Goal: Transaction & Acquisition: Obtain resource

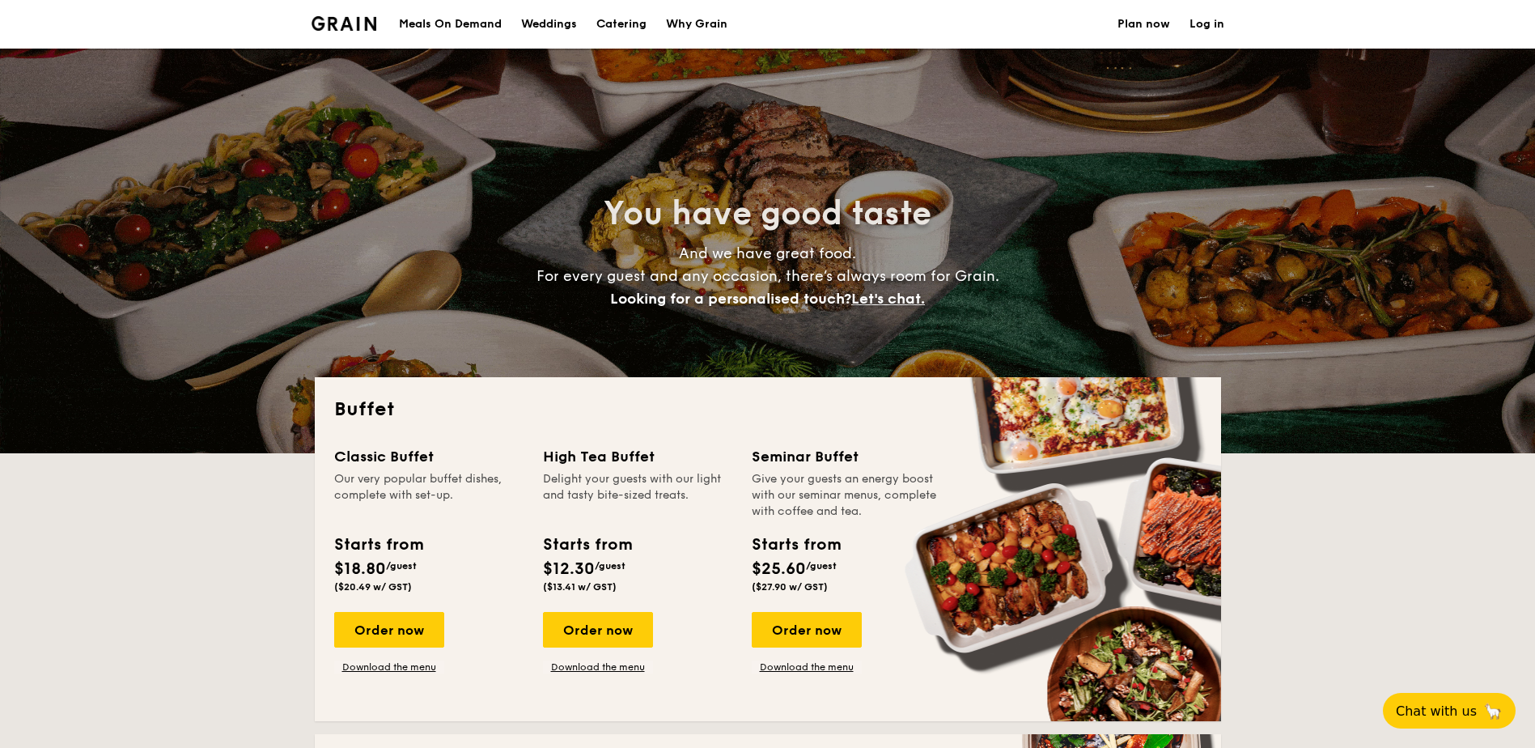
select select
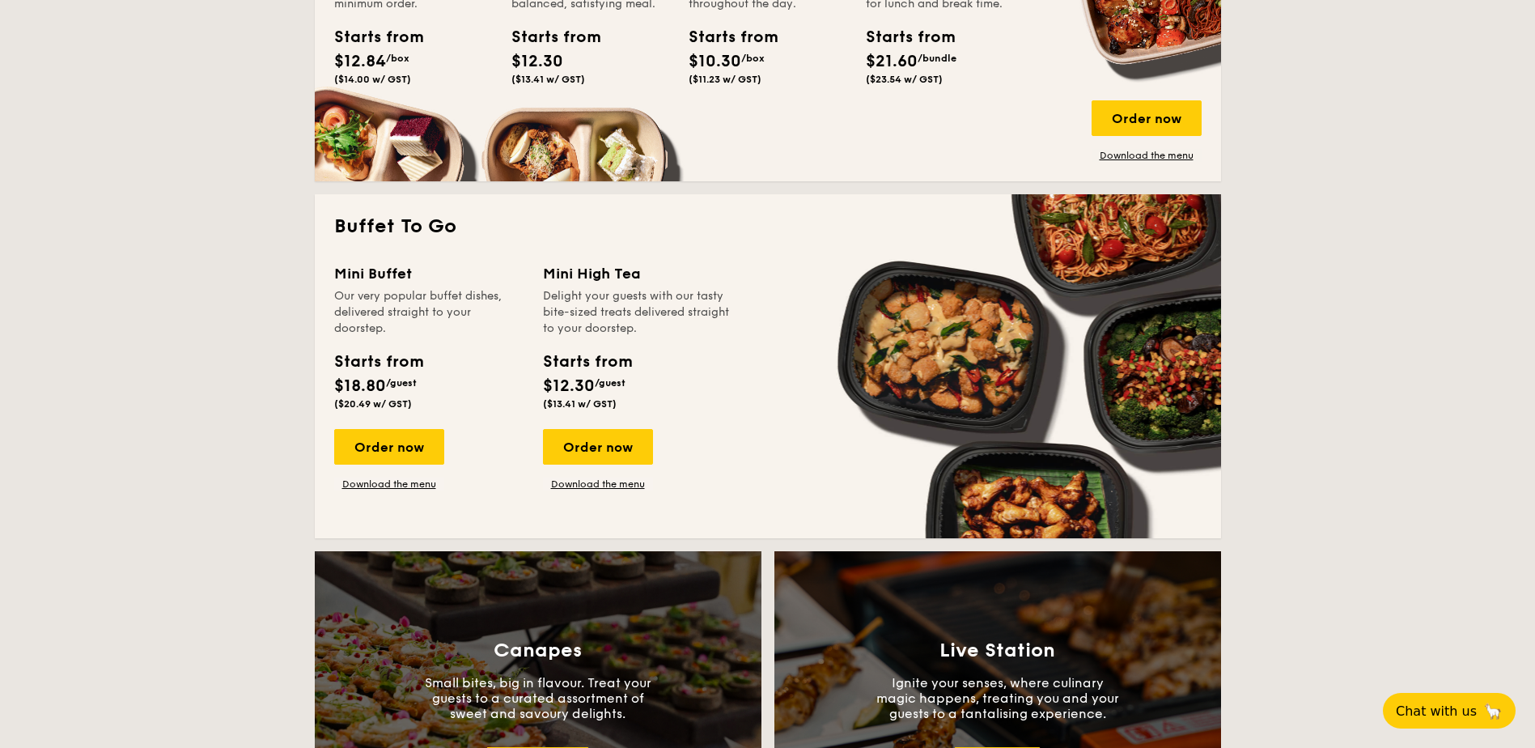
scroll to position [890, 0]
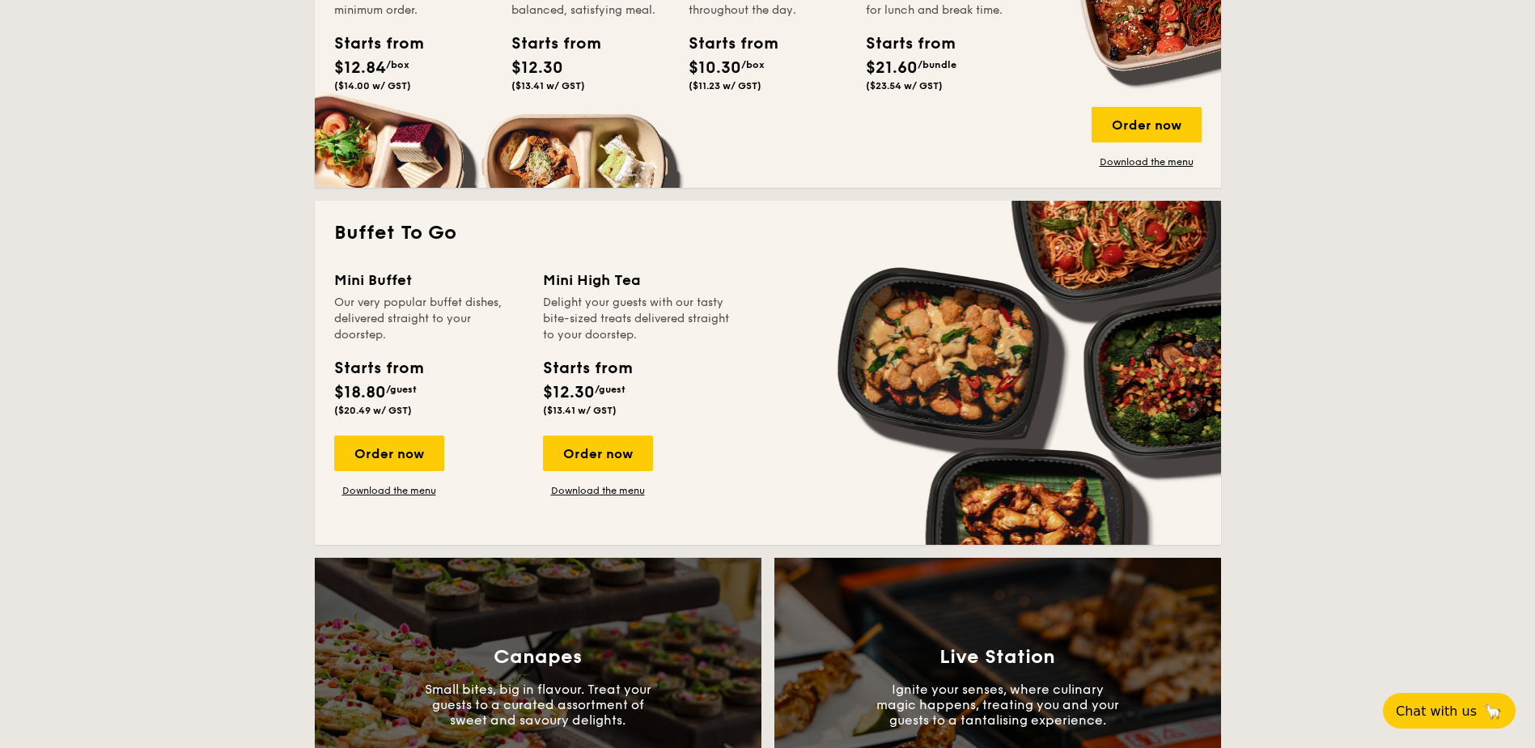
click at [539, 304] on div "Mini Buffet Our very popular buffet dishes, delivered straight to your doorstep…" at bounding box center [438, 383] width 209 height 228
drag, startPoint x: 595, startPoint y: 302, endPoint x: 654, endPoint y: 307, distance: 60.1
click at [654, 307] on div "Delight your guests with our tasty bite-sized treats delivered straight to your…" at bounding box center [637, 318] width 189 height 49
drag, startPoint x: 654, startPoint y: 307, endPoint x: 642, endPoint y: 315, distance: 14.6
click at [642, 315] on div "Delight your guests with our tasty bite-sized treats delivered straight to your…" at bounding box center [637, 318] width 189 height 49
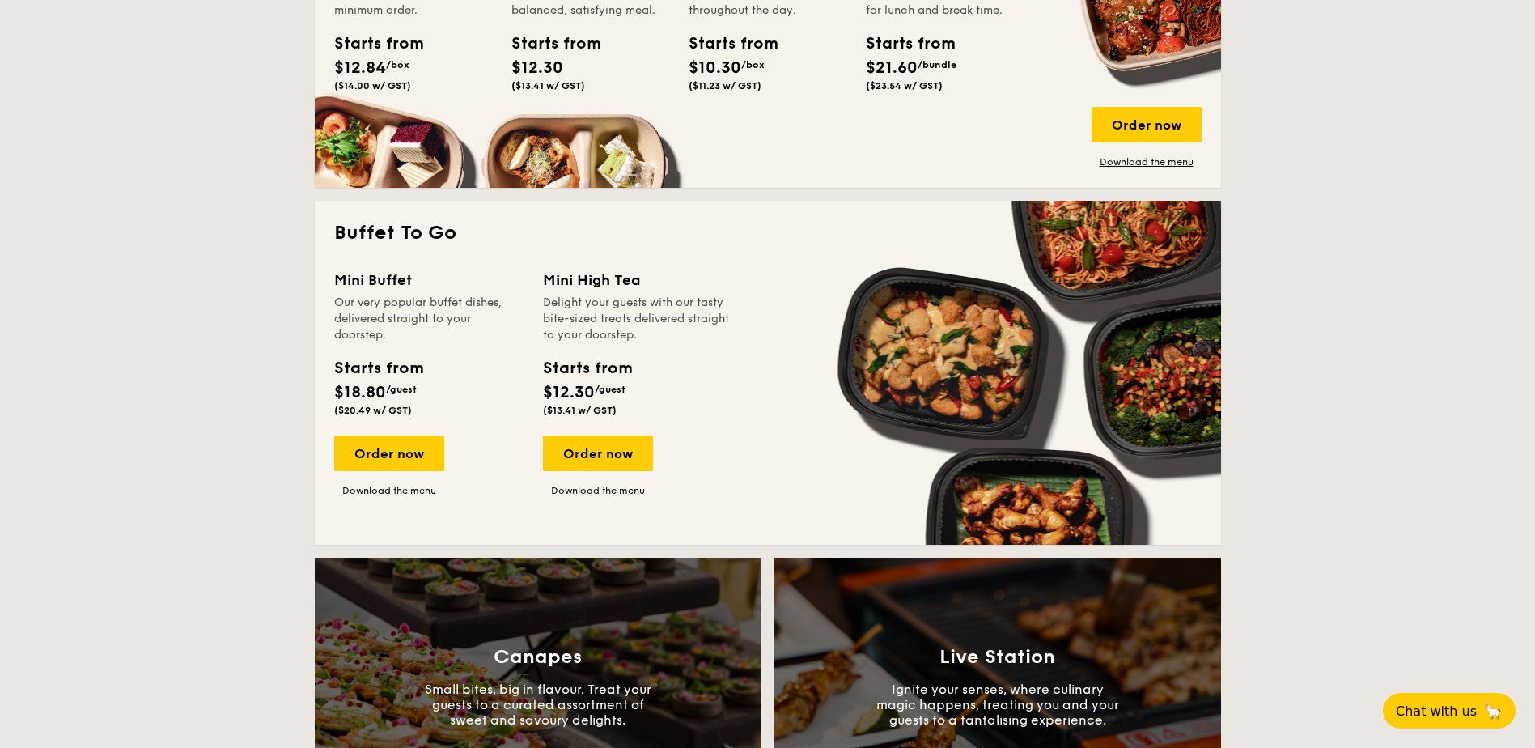
drag, startPoint x: 567, startPoint y: 362, endPoint x: 702, endPoint y: 372, distance: 135.4
click at [702, 372] on div "Starts from $12.30 /guest ($13.41 w/ GST)" at bounding box center [637, 389] width 202 height 66
drag, startPoint x: 702, startPoint y: 372, endPoint x: 590, endPoint y: 368, distance: 112.5
click at [598, 370] on div "Starts from" at bounding box center [587, 368] width 88 height 24
click at [546, 354] on div "Mini High Tea Delight your guests with our tasty bite-sized treats delivered st…" at bounding box center [637, 346] width 189 height 154
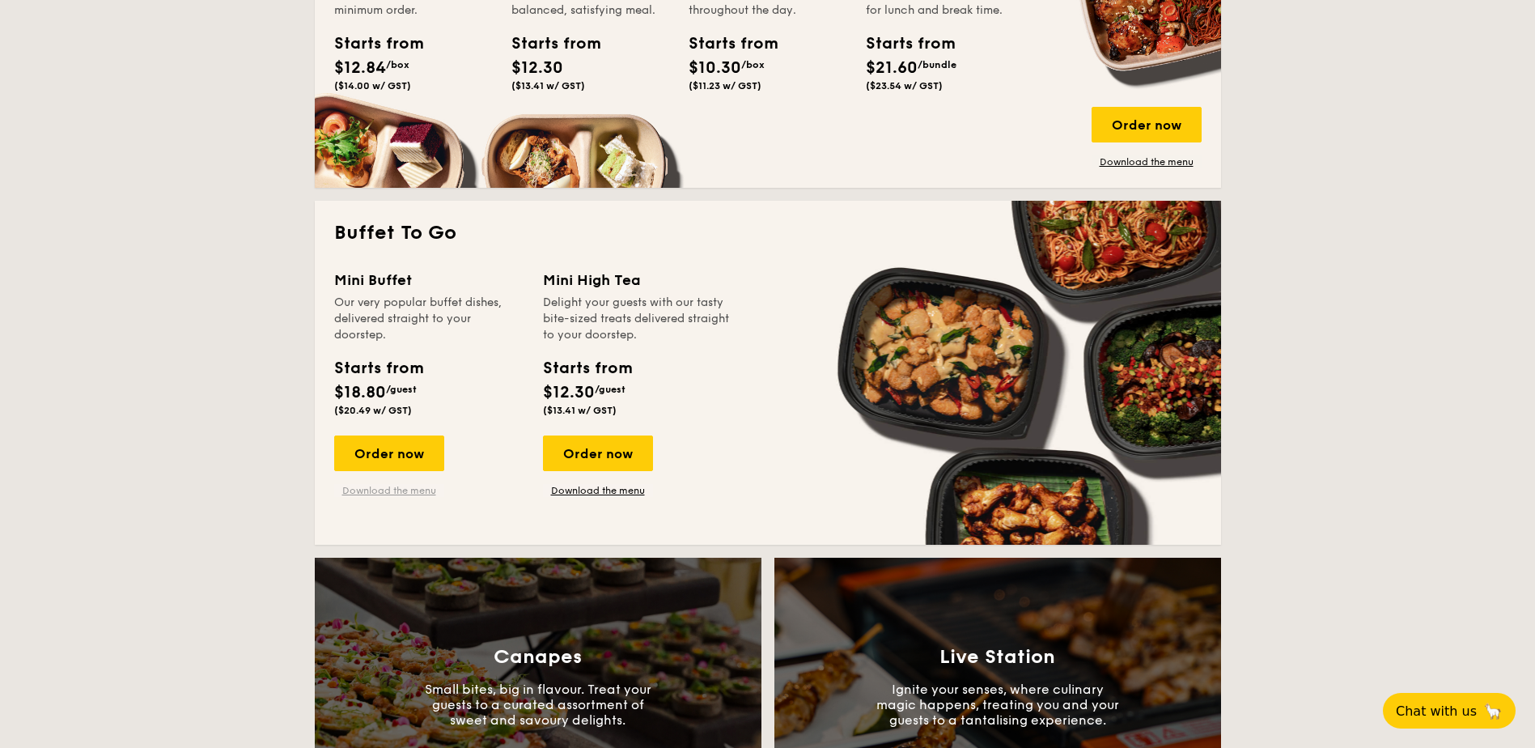
click at [391, 488] on link "Download the menu" at bounding box center [389, 490] width 110 height 13
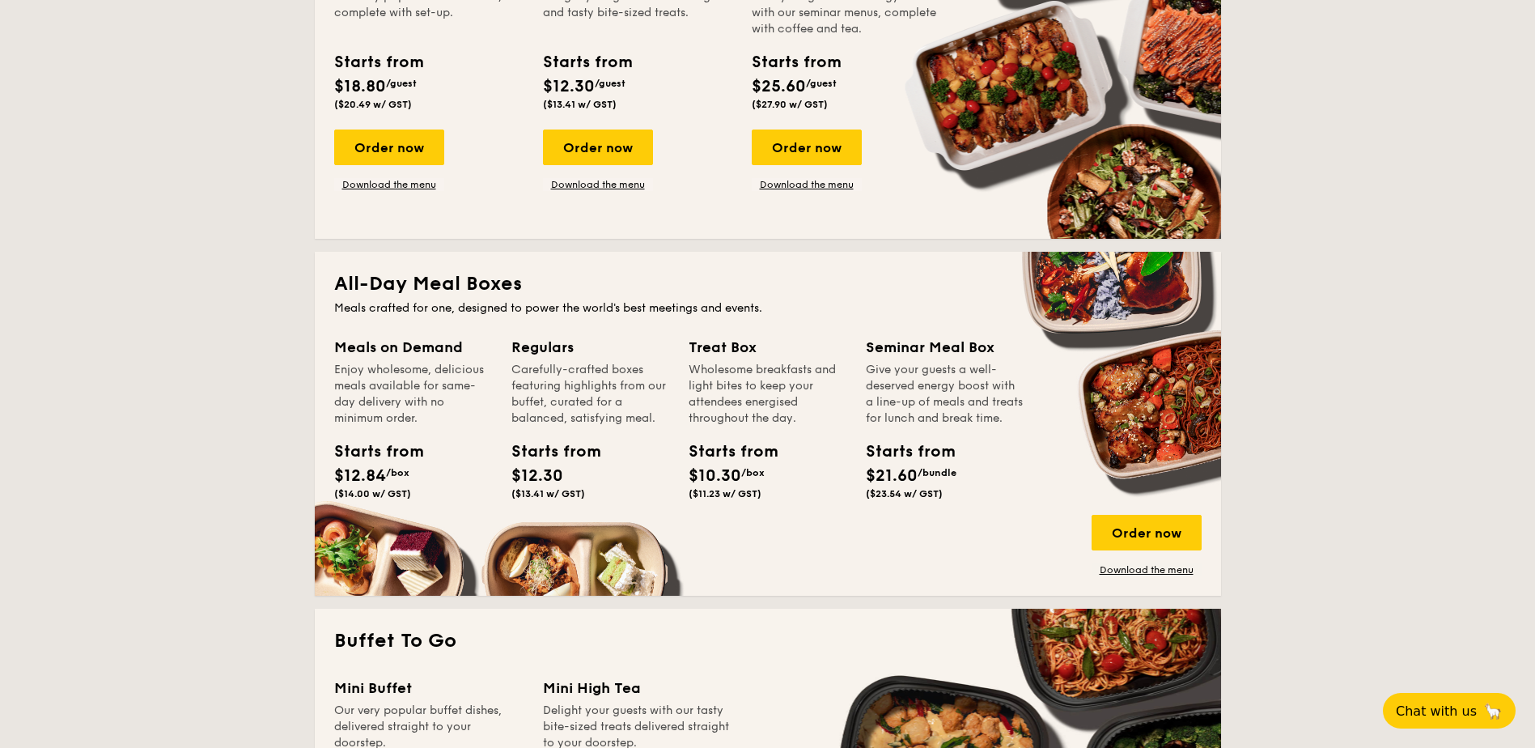
scroll to position [485, 0]
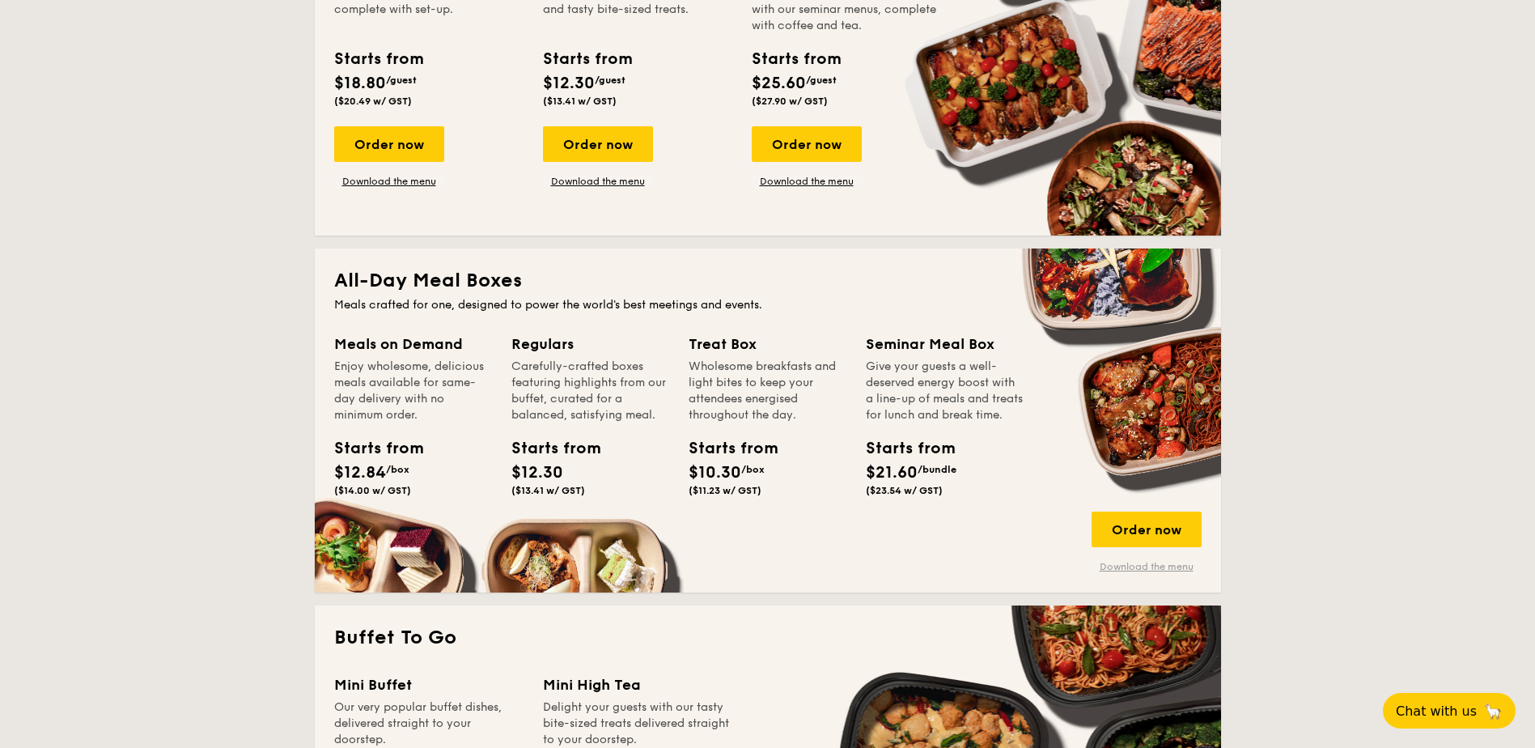
click at [1154, 567] on link "Download the menu" at bounding box center [1146, 566] width 110 height 13
click at [952, 376] on div "Give your guests a well-deserved energy boost with a line-up of meals and treat…" at bounding box center [945, 390] width 158 height 65
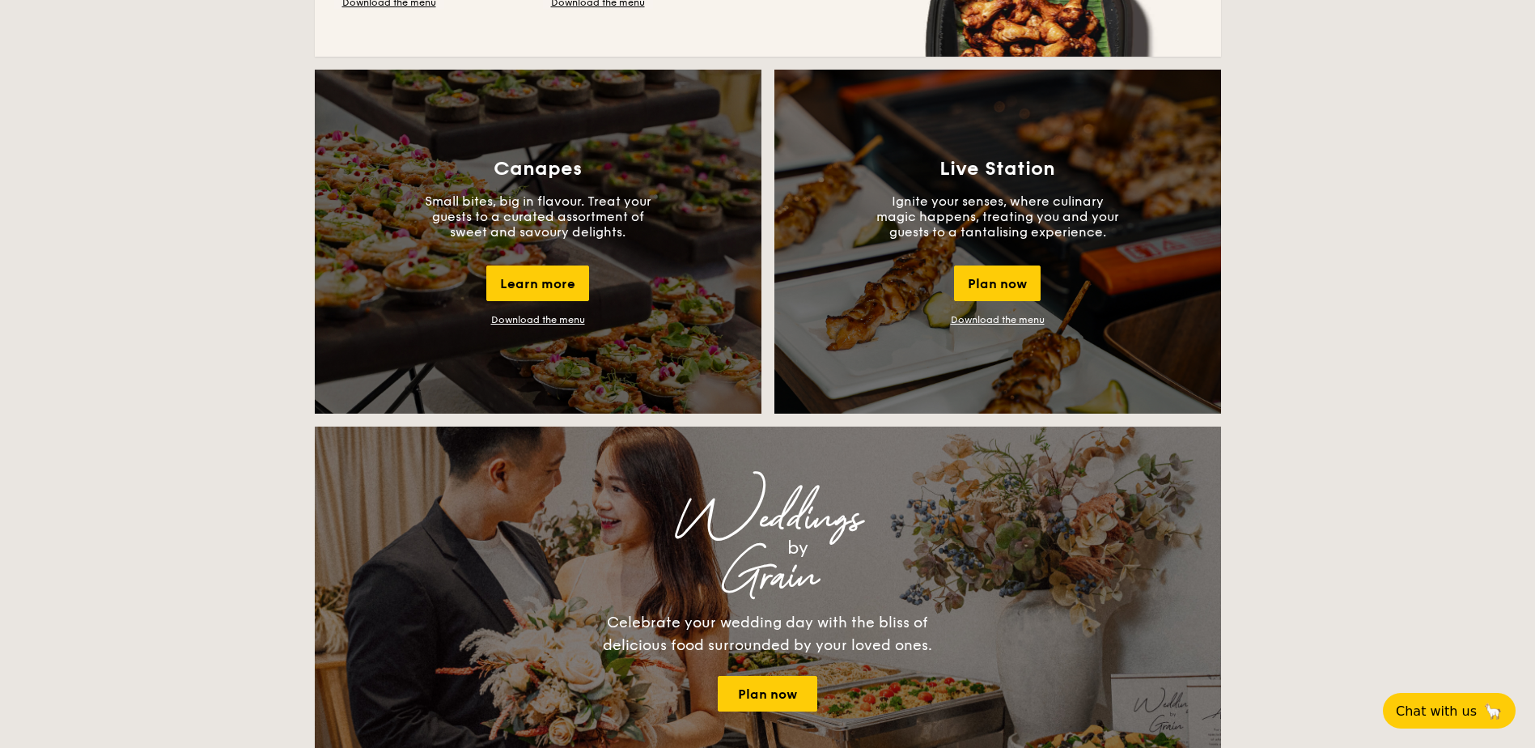
scroll to position [1456, 0]
